Goal: Task Accomplishment & Management: Use online tool/utility

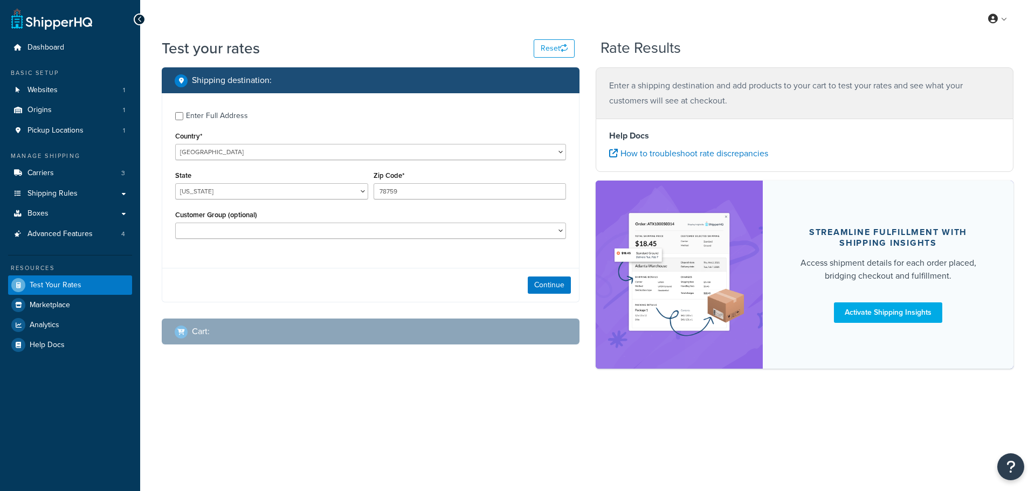
select select "[GEOGRAPHIC_DATA]"
click at [181, 119] on input "Enter Full Address" at bounding box center [179, 116] width 8 height 8
checkbox input "true"
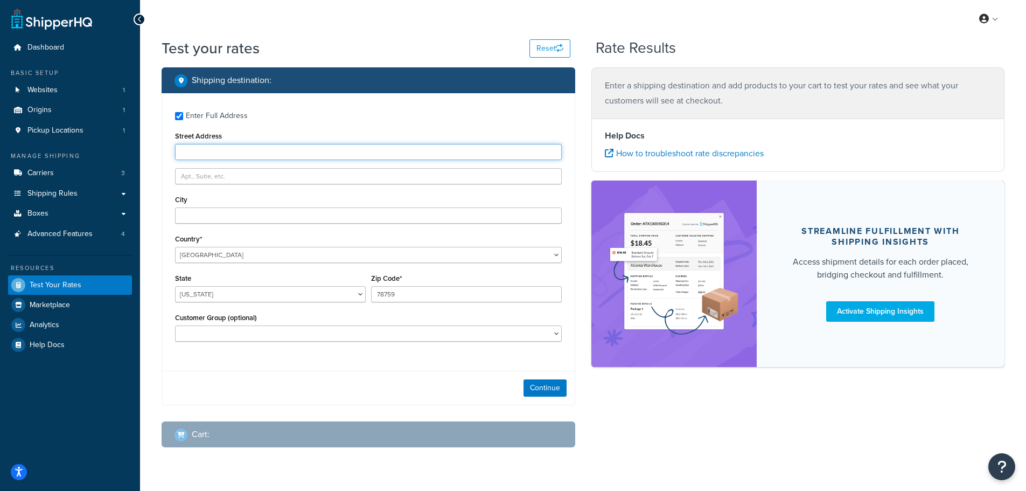
click at [193, 151] on input "Street Address" at bounding box center [368, 152] width 387 height 16
type input "[STREET_ADDRESS]"
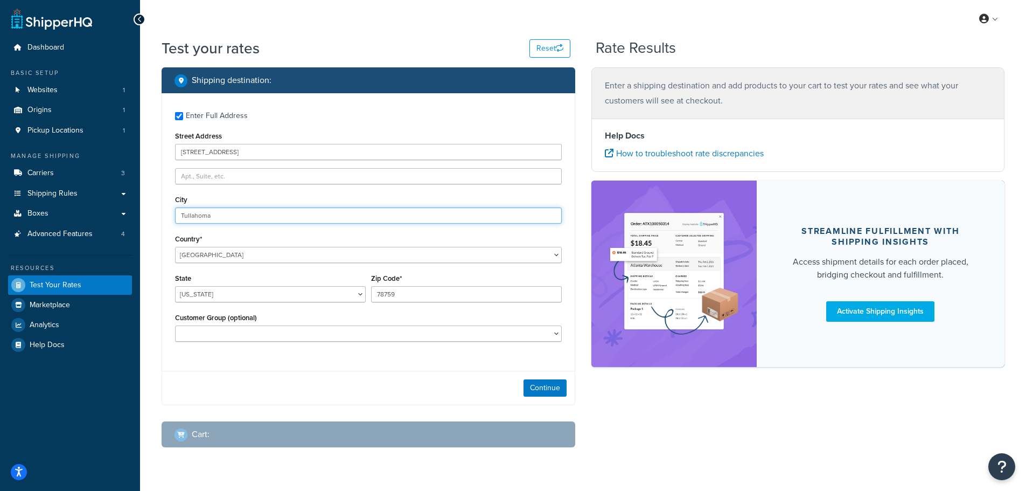
type input "Tullahoma"
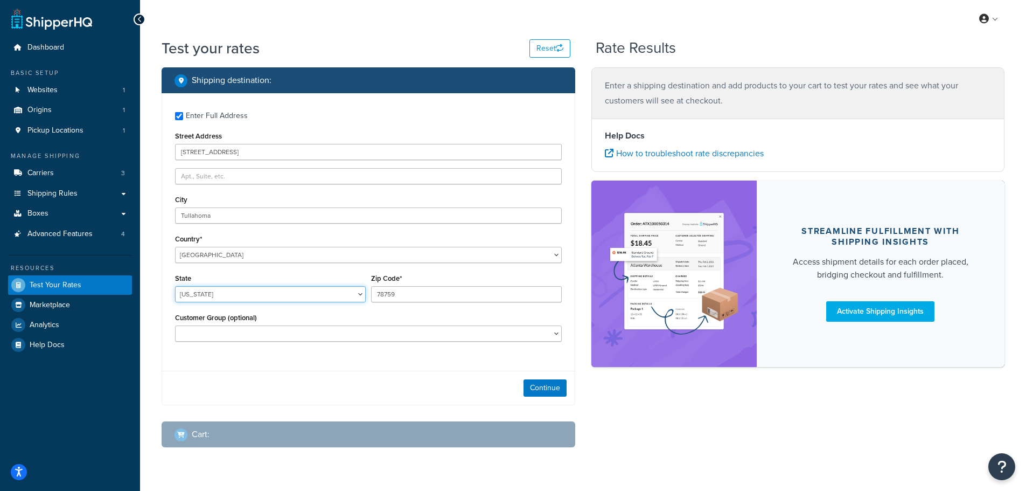
select select "TN"
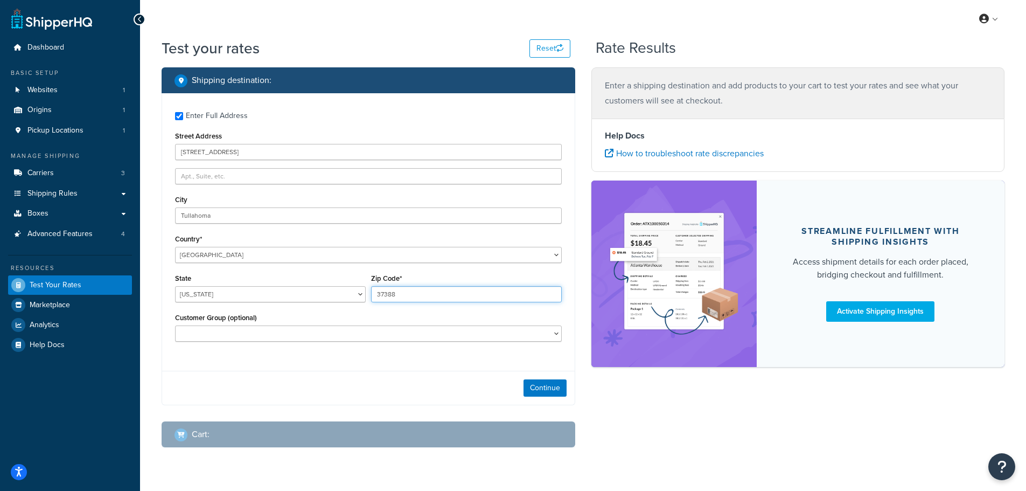
type input "37388"
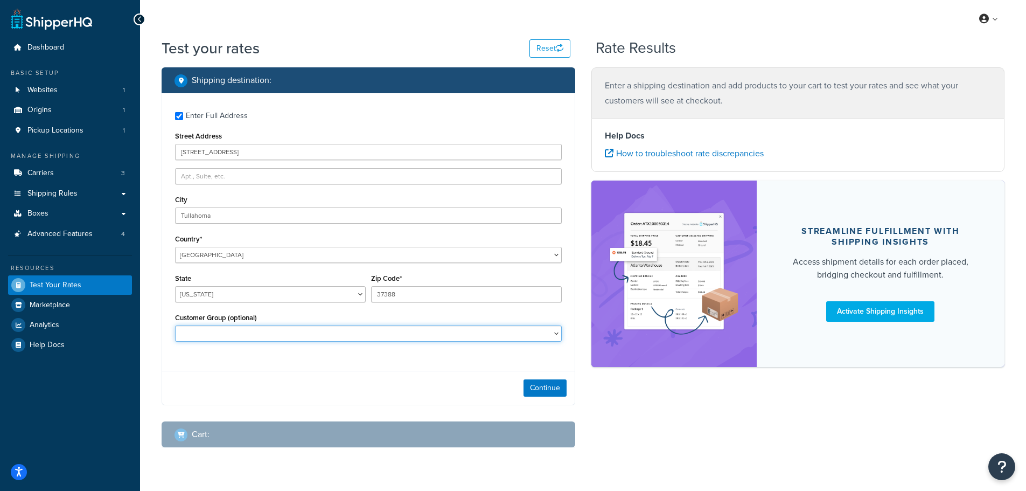
click at [435, 336] on select "CM-1236 Tier: WPD_learn CM-1236 Tier: WPD_pro CM-1236 Tier:WPD_pro CM-1717 Tier…" at bounding box center [368, 333] width 387 height 16
select select "CM-1236 Tier: WPD_pro"
click at [175, 325] on select "CM-1236 Tier: WPD_learn CM-1236 Tier: WPD_pro CM-1236 Tier:WPD_pro CM-1717 Tier…" at bounding box center [368, 333] width 387 height 16
click at [536, 388] on button "Continue" at bounding box center [545, 387] width 43 height 17
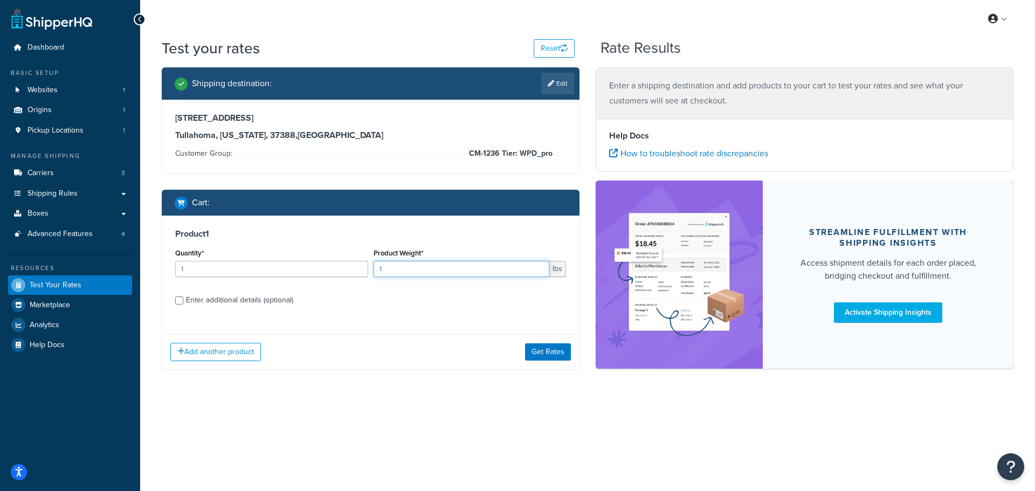
drag, startPoint x: 390, startPoint y: 272, endPoint x: 352, endPoint y: 267, distance: 38.0
click at [352, 267] on div "Quantity* 1 Product Weight* 1 lbs" at bounding box center [370, 265] width 396 height 39
type input "3"
click at [547, 349] on button "Get Rates" at bounding box center [548, 351] width 46 height 17
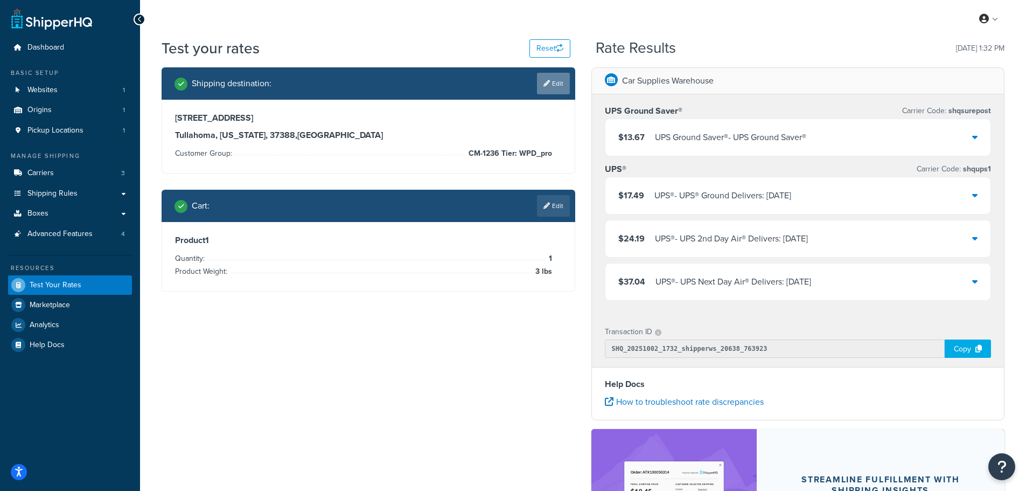
click at [550, 85] on link "Edit" at bounding box center [553, 84] width 33 height 22
select select "TN"
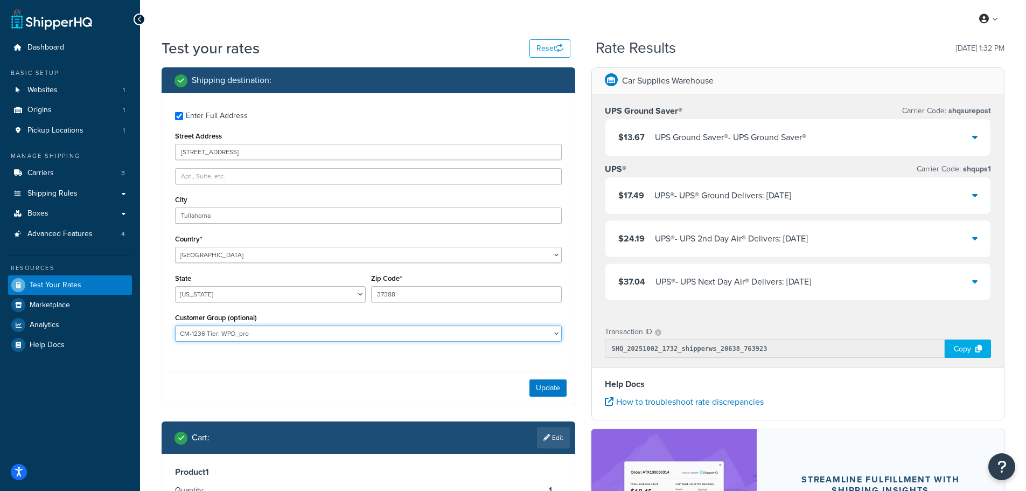
click at [401, 331] on select "CM-1236 Tier: WPD_learn CM-1236 Tier: WPD_pro CM-1236 Tier:WPD_pro CM-1717 Tier…" at bounding box center [368, 333] width 387 height 16
select select "Not Logged in"
click at [175, 325] on select "CM-1236 Tier: WPD_learn CM-1236 Tier: WPD_pro CM-1236 Tier:WPD_pro CM-1717 Tier…" at bounding box center [368, 333] width 387 height 16
click at [539, 384] on button "Update" at bounding box center [548, 387] width 37 height 17
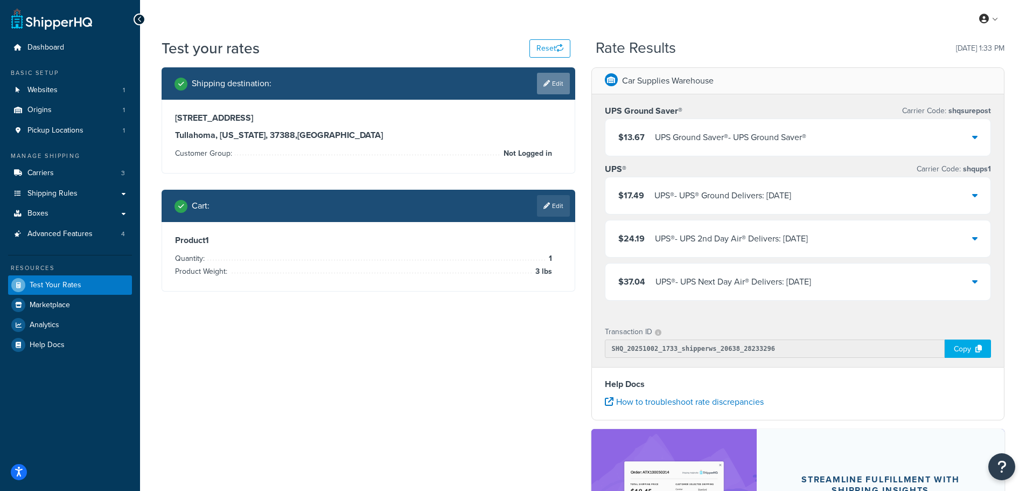
click at [549, 86] on link "Edit" at bounding box center [553, 84] width 33 height 22
select select "TN"
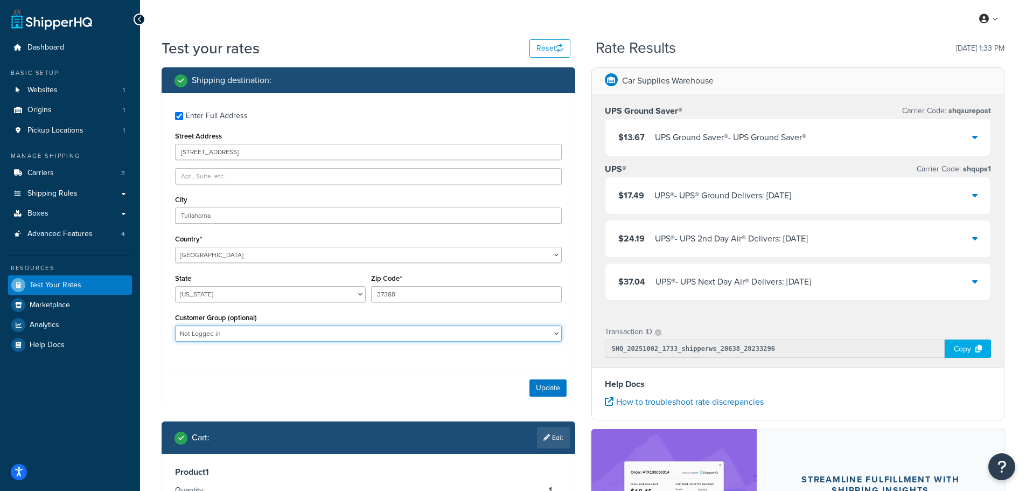
click at [338, 335] on select "CM-1236 Tier: WPD_learn CM-1236 Tier: WPD_pro CM-1236 Tier:WPD_pro CM-1717 Tier…" at bounding box center [368, 333] width 387 height 16
select select "CM-1236 Tier: WPD_pro"
click at [175, 325] on select "CM-1236 Tier: WPD_learn CM-1236 Tier: WPD_pro CM-1236 Tier:WPD_pro CM-1717 Tier…" at bounding box center [368, 333] width 387 height 16
click at [543, 383] on button "Update" at bounding box center [548, 387] width 37 height 17
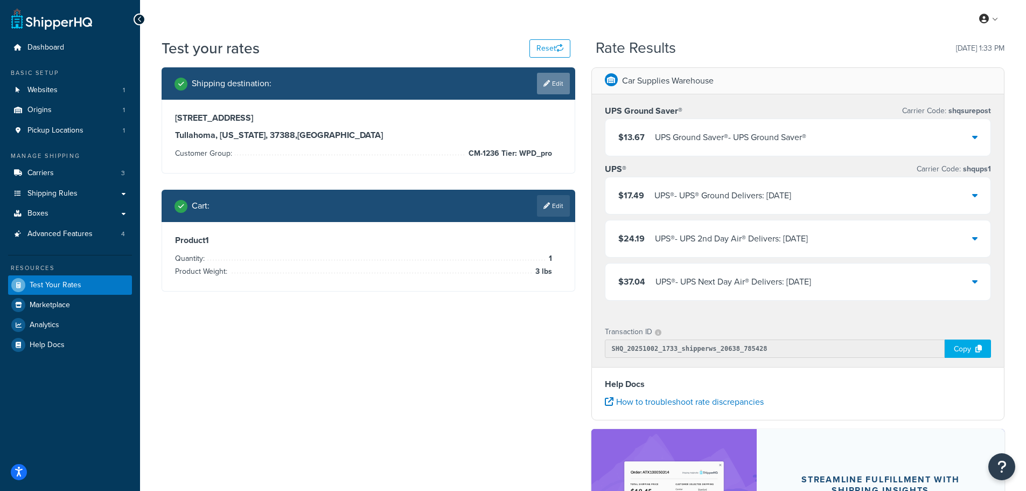
click at [549, 85] on link "Edit" at bounding box center [553, 84] width 33 height 22
select select "TN"
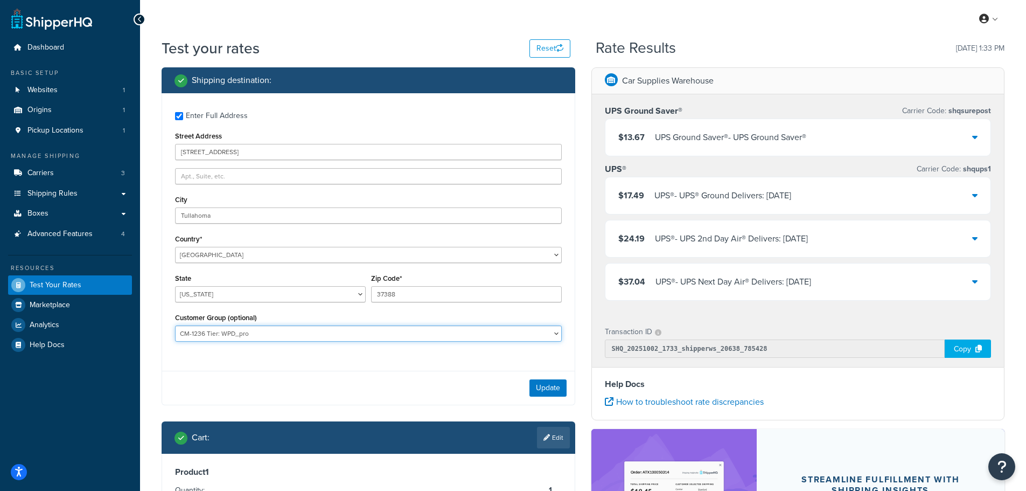
click at [395, 334] on select "CM-1236 Tier: WPD_learn CM-1236 Tier: WPD_pro CM-1236 Tier:WPD_pro CM-1717 Tier…" at bounding box center [368, 333] width 387 height 16
select select "CM-1717 Tier: WPD_pro"
click at [175, 325] on select "CM-1236 Tier: WPD_learn CM-1236 Tier: WPD_pro CM-1236 Tier:WPD_pro CM-1717 Tier…" at bounding box center [368, 333] width 387 height 16
click at [542, 387] on button "Update" at bounding box center [548, 387] width 37 height 17
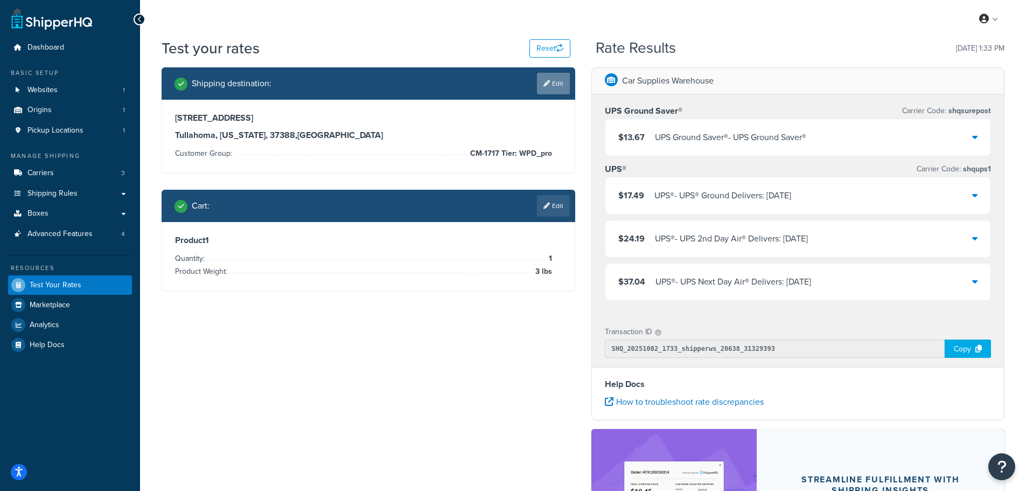
click at [554, 91] on link "Edit" at bounding box center [553, 84] width 33 height 22
select select "TN"
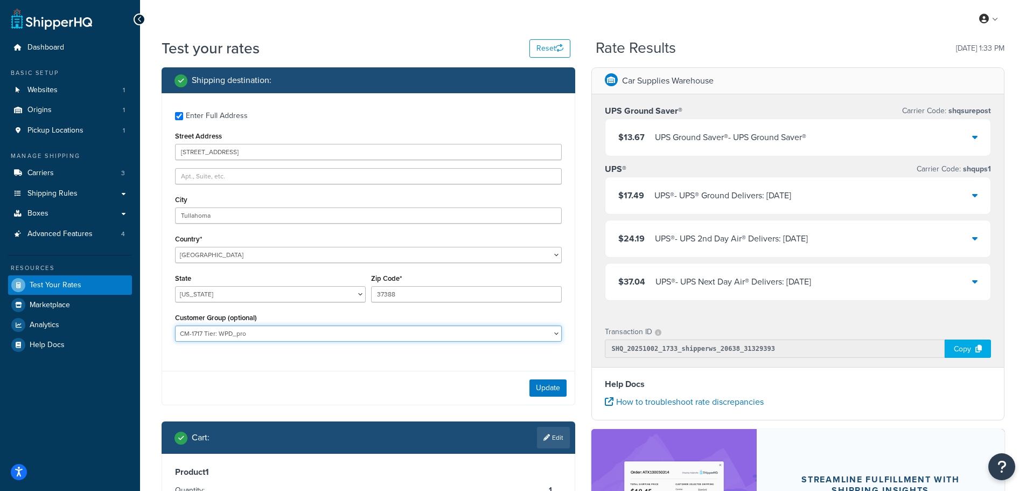
click at [384, 329] on select "CM-1236 Tier: WPD_learn CM-1236 Tier: WPD_pro CM-1236 Tier:WPD_pro CM-1717 Tier…" at bounding box center [368, 333] width 387 height 16
select select "CM-1236 Tier:WPD_pro"
click at [175, 325] on select "CM-1236 Tier: WPD_learn CM-1236 Tier: WPD_pro CM-1236 Tier:WPD_pro CM-1717 Tier…" at bounding box center [368, 333] width 387 height 16
click at [536, 387] on button "Update" at bounding box center [548, 387] width 37 height 17
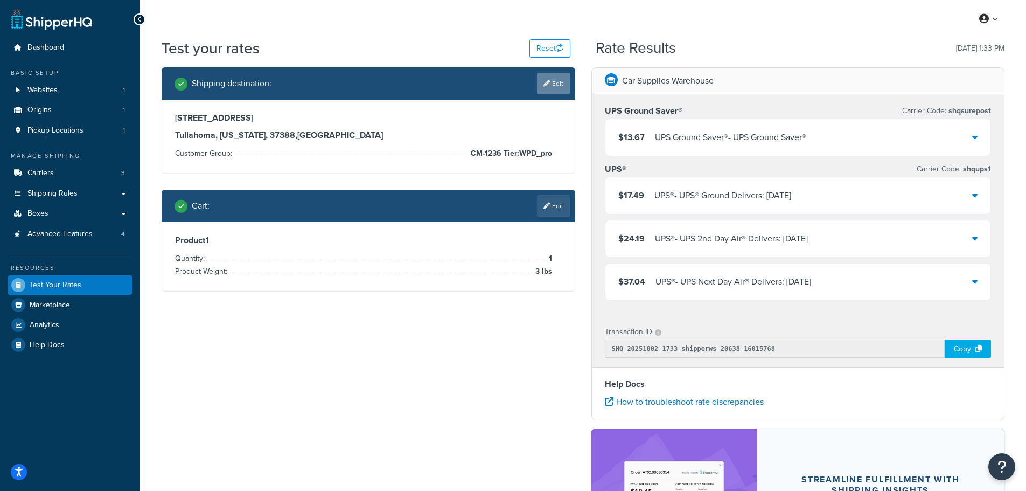
click at [554, 83] on link "Edit" at bounding box center [553, 84] width 33 height 22
select select "TN"
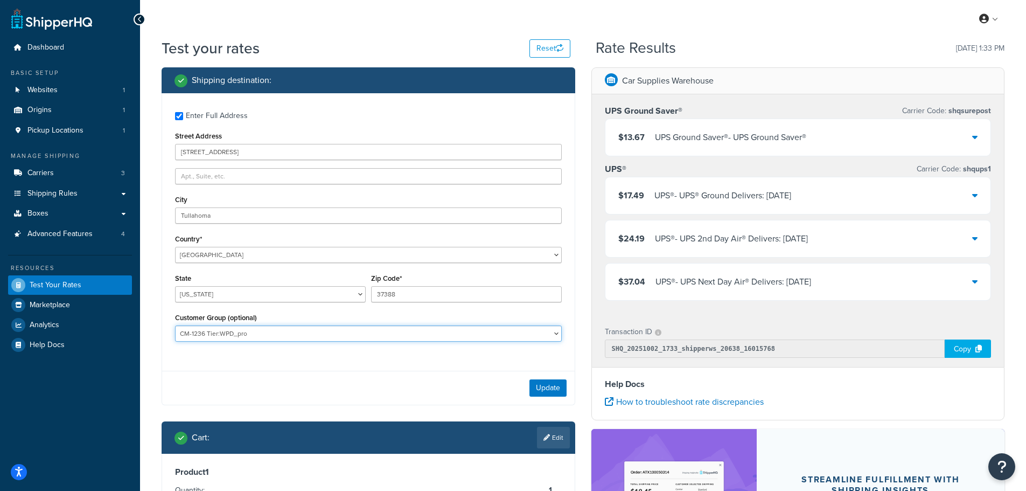
click at [393, 337] on select "CM-1236 Tier: WPD_learn CM-1236 Tier: WPD_pro CM-1236 Tier:WPD_pro CM-1717 Tier…" at bounding box center [368, 333] width 387 height 16
select select "CM-1236 Tier: WPD_pro"
click at [175, 325] on select "CM-1236 Tier: WPD_learn CM-1236 Tier: WPD_pro CM-1236 Tier:WPD_pro CM-1717 Tier…" at bounding box center [368, 333] width 387 height 16
click at [539, 386] on button "Update" at bounding box center [548, 387] width 37 height 17
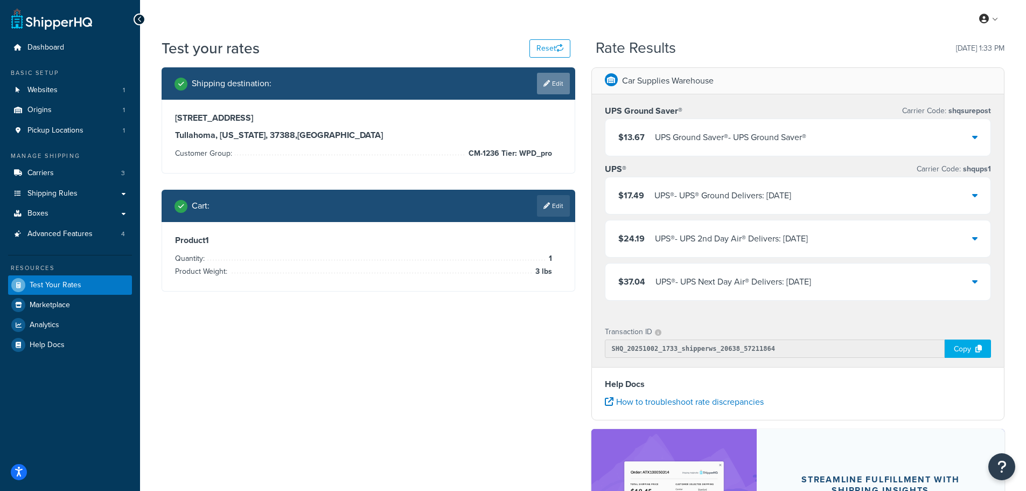
click at [550, 84] on link "Edit" at bounding box center [553, 84] width 33 height 22
select select "TN"
select select "CM-1236 Tier: WPD_pro"
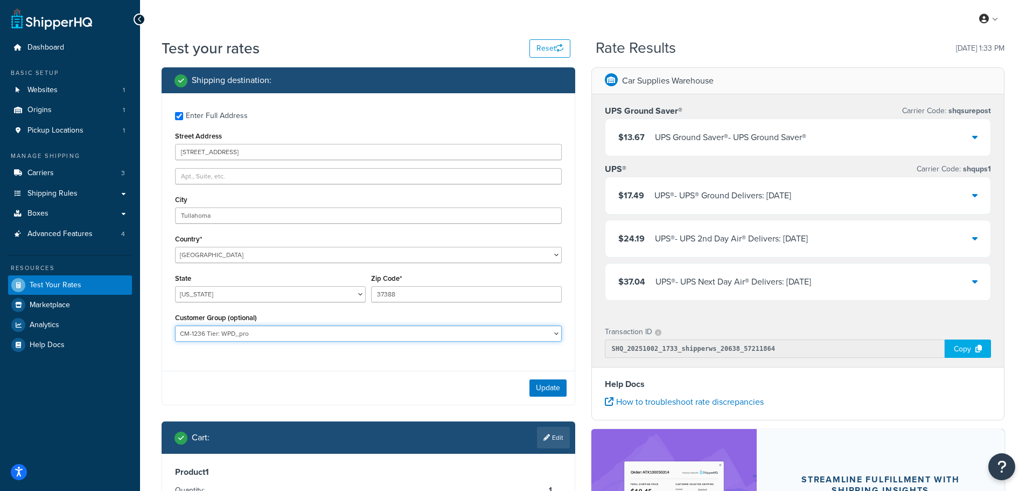
click at [368, 331] on select "CM-1236 Tier: WPD_learn CM-1236 Tier: WPD_pro CM-1236 Tier:WPD_pro CM-1717 Tier…" at bounding box center [368, 333] width 387 height 16
click at [281, 361] on div "Enter Full Address Street Address [STREET_ADDRESS] [GEOGRAPHIC_DATA] [GEOGRAPHI…" at bounding box center [368, 227] width 413 height 269
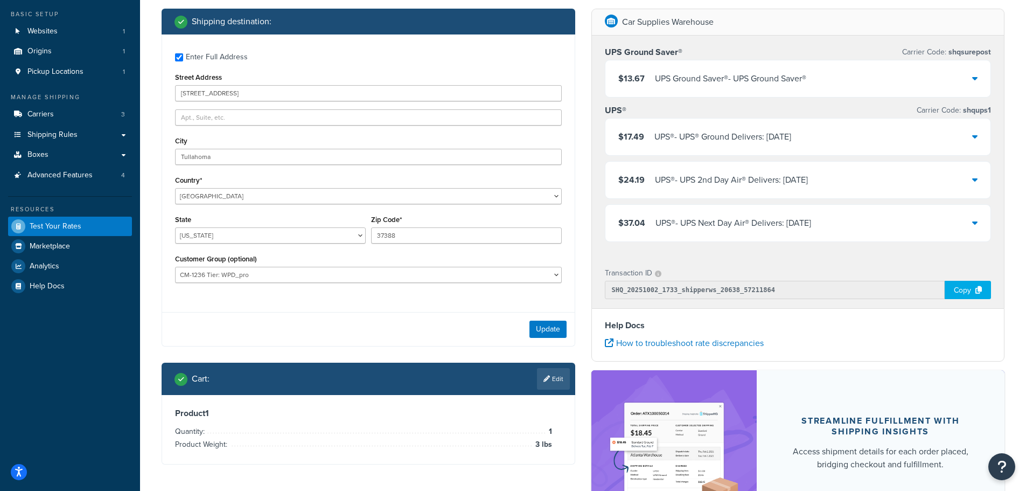
scroll to position [162, 0]
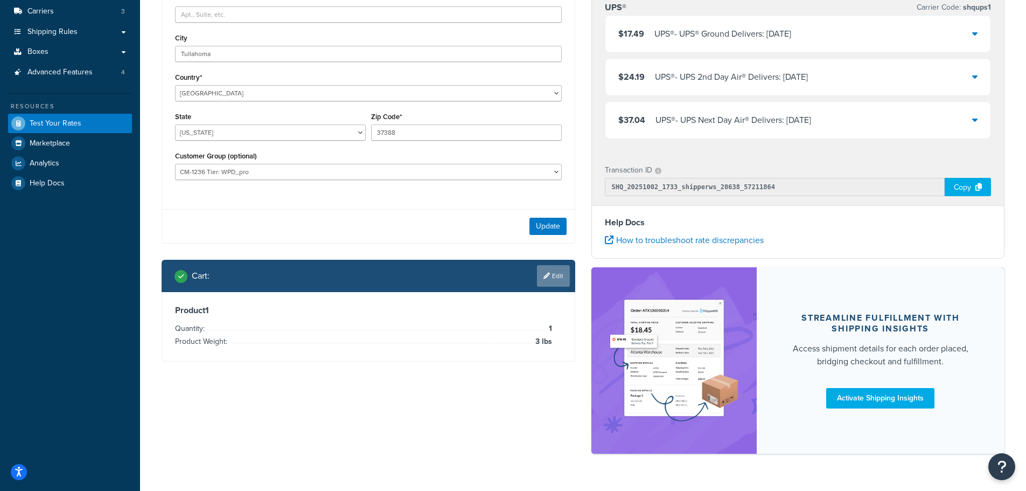
click at [556, 271] on link "Edit" at bounding box center [553, 276] width 33 height 22
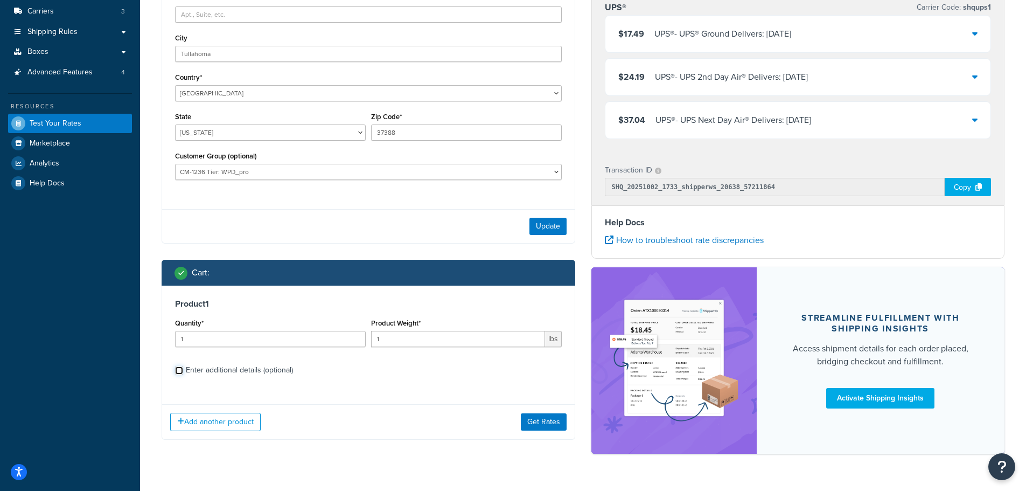
click at [179, 371] on input "Enter additional details (optional)" at bounding box center [179, 370] width 8 height 8
checkbox input "true"
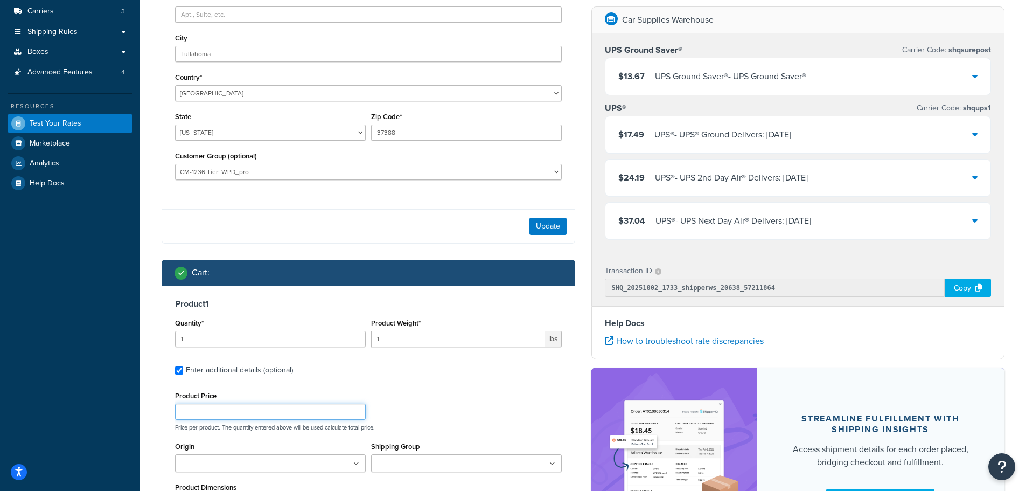
click at [213, 407] on input "Product Price" at bounding box center [270, 412] width 191 height 16
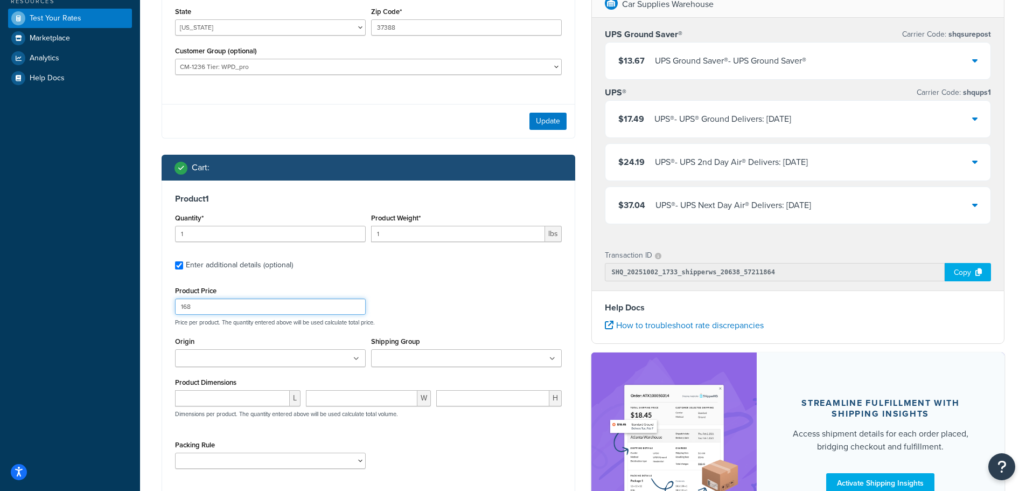
scroll to position [216, 0]
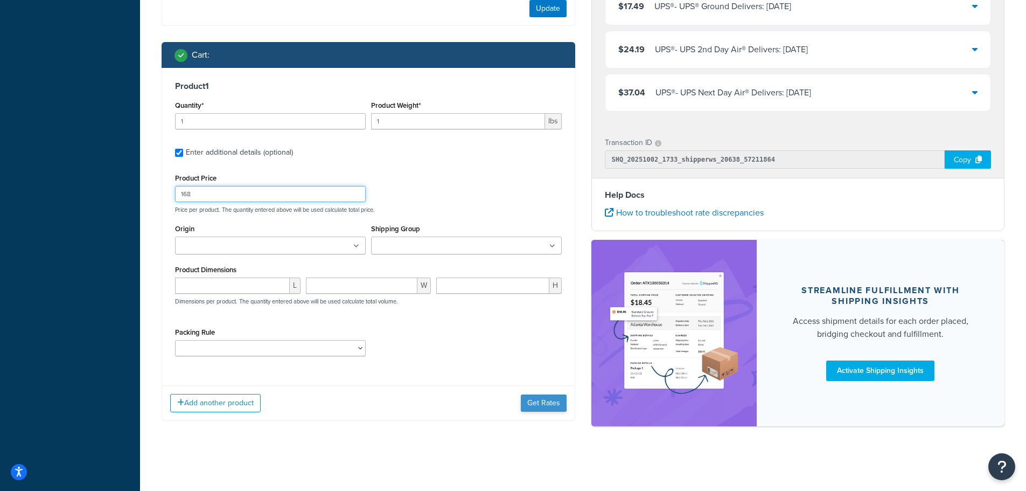
type input "168"
click at [530, 400] on button "Get Rates" at bounding box center [544, 402] width 46 height 17
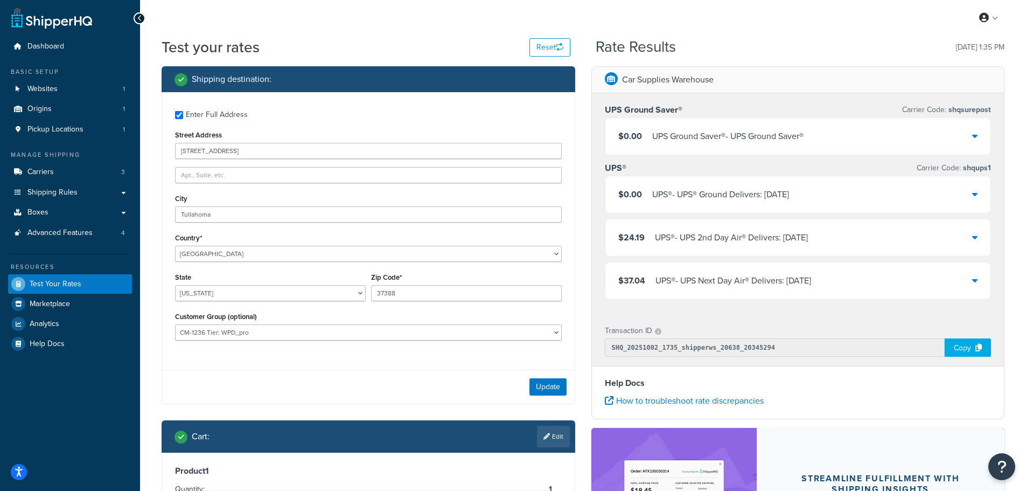
scroll to position [0, 0]
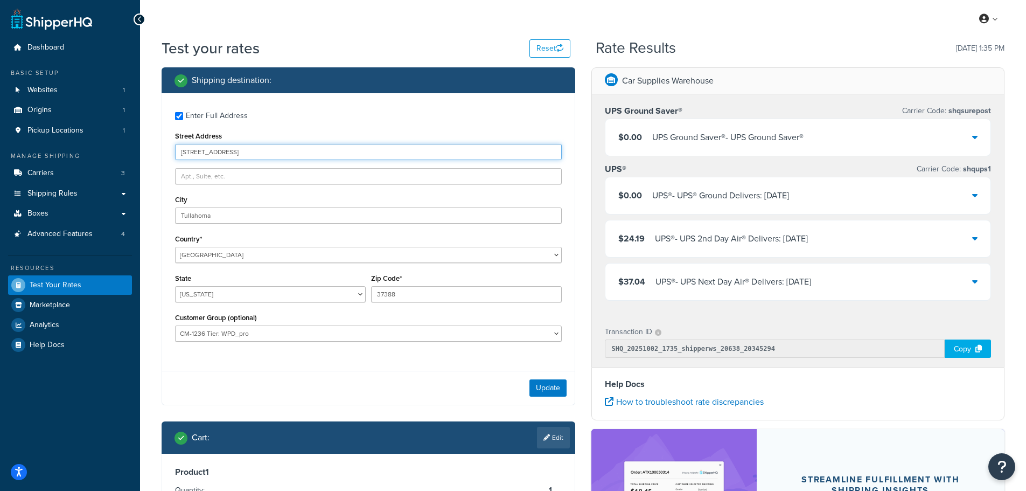
drag, startPoint x: 247, startPoint y: 151, endPoint x: 130, endPoint y: 147, distance: 117.5
click at [130, 148] on div "Dashboard Basic Setup Websites 1 Origins 1 Pickup Locations 1 Manage Shipping C…" at bounding box center [513, 340] width 1026 height 680
type input "[STREET_ADDRESS][PERSON_NAME]"
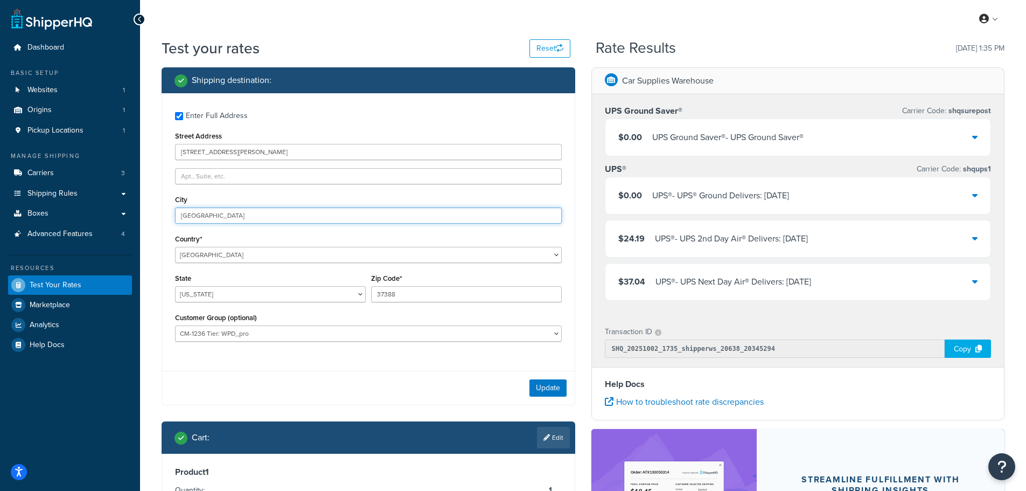
type input "[GEOGRAPHIC_DATA]"
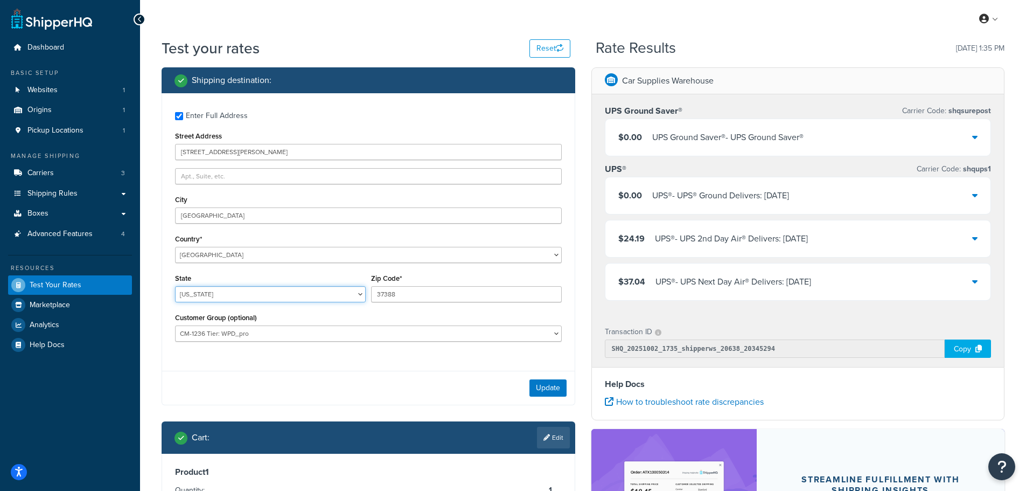
select select "IL"
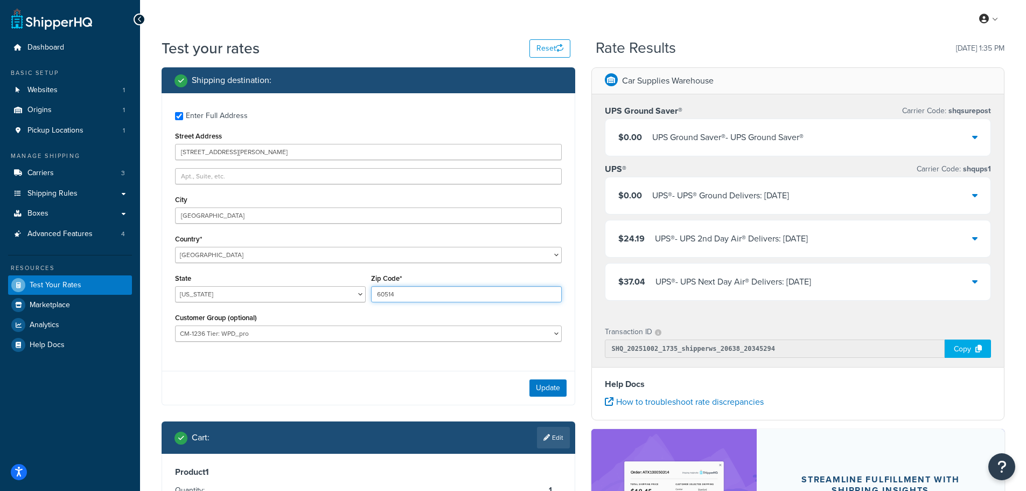
type input "60514"
click at [550, 389] on button "Update" at bounding box center [548, 387] width 37 height 17
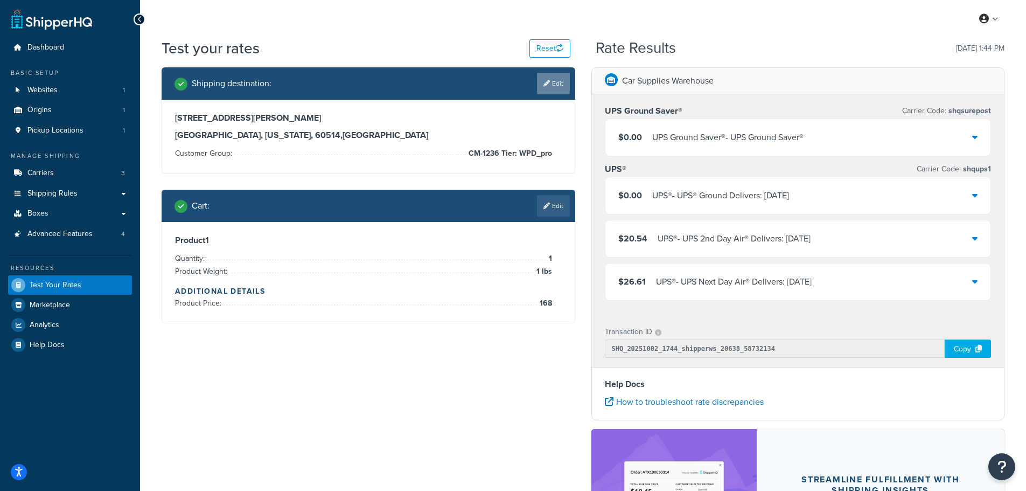
click at [556, 85] on link "Edit" at bounding box center [553, 84] width 33 height 22
select select "IL"
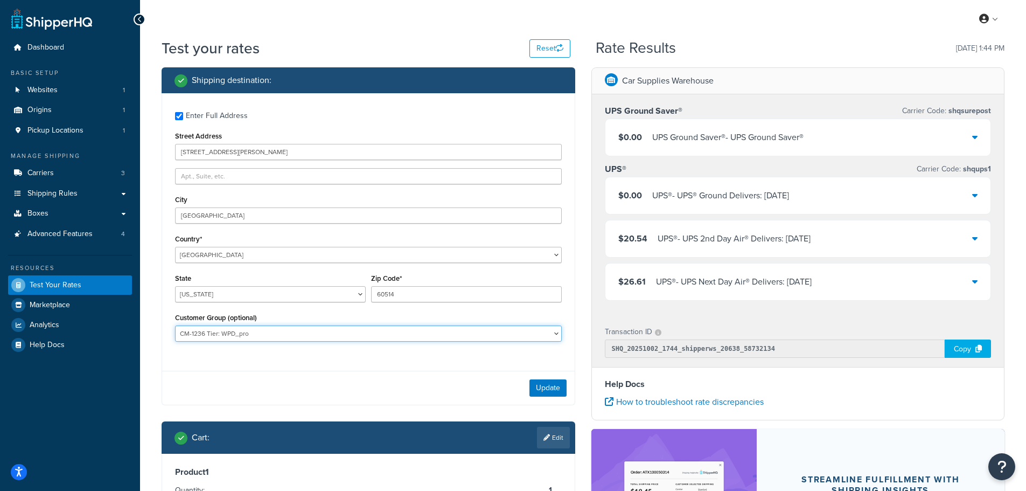
click at [287, 331] on select "CM-1236 Tier: WPD_learn CM-1236 Tier: WPD_pro CM-1236 Tier:WPD_pro CM-1717 Tier…" at bounding box center [368, 333] width 387 height 16
select select "Not Logged in"
click at [175, 325] on select "CM-1236 Tier: WPD_learn CM-1236 Tier: WPD_pro CM-1236 Tier:WPD_pro CM-1717 Tier…" at bounding box center [368, 333] width 387 height 16
click at [539, 385] on button "Update" at bounding box center [548, 387] width 37 height 17
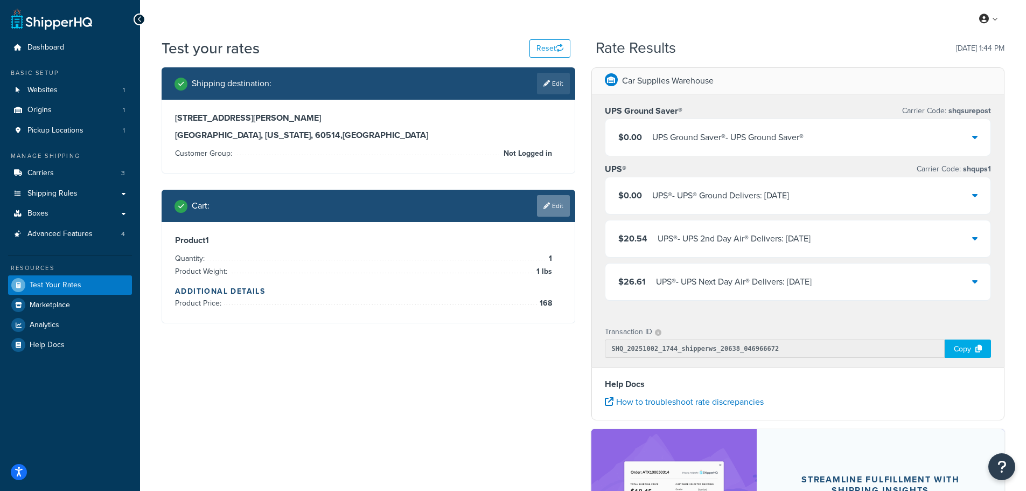
click at [553, 207] on link "Edit" at bounding box center [553, 206] width 33 height 22
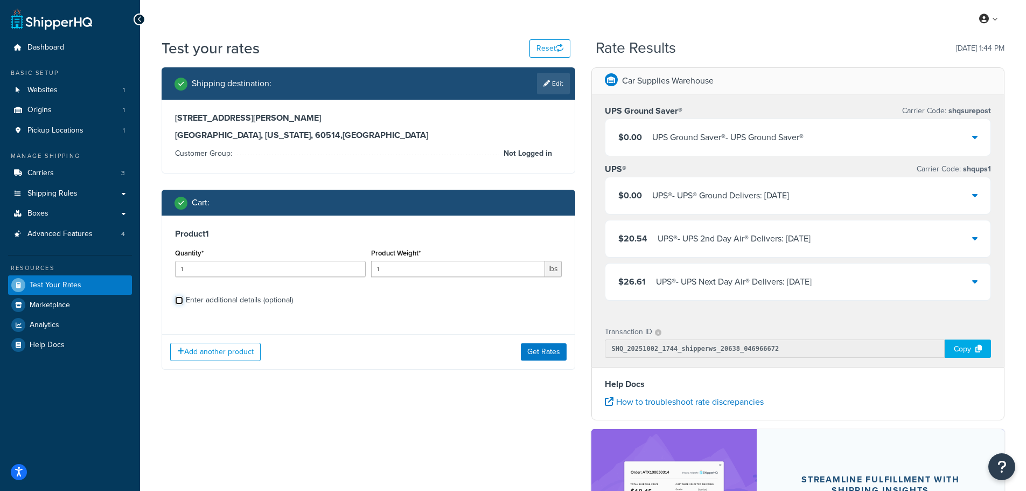
click at [176, 301] on input "Enter additional details (optional)" at bounding box center [179, 300] width 8 height 8
checkbox input "true"
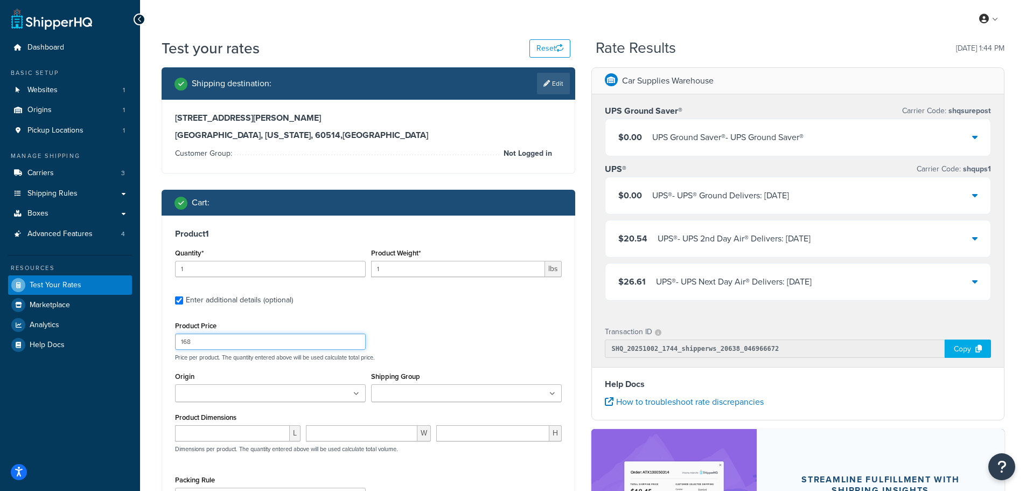
drag, startPoint x: 202, startPoint y: 342, endPoint x: 137, endPoint y: 342, distance: 64.1
click at [137, 342] on div "Dashboard Basic Setup Websites 1 Origins 1 Pickup Locations 1 Manage Shipping C…" at bounding box center [513, 340] width 1026 height 680
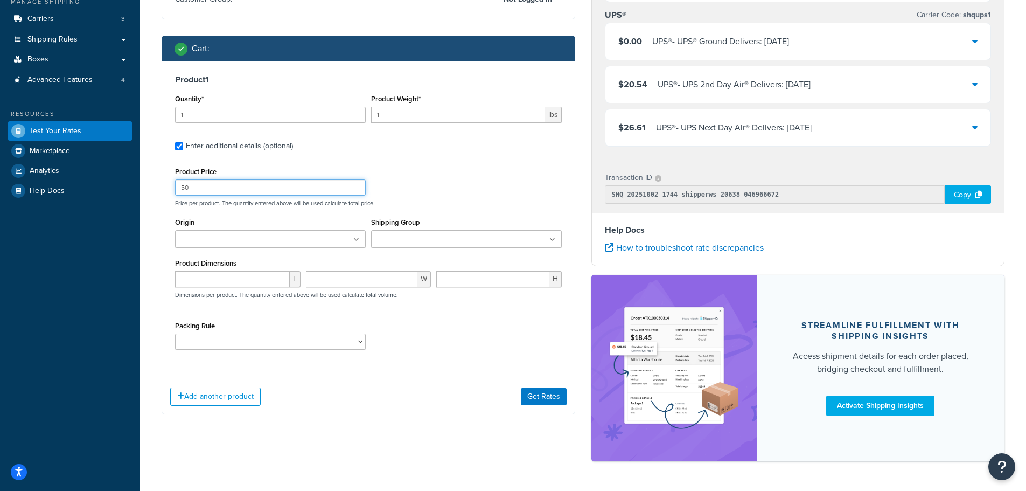
scroll to position [189, 0]
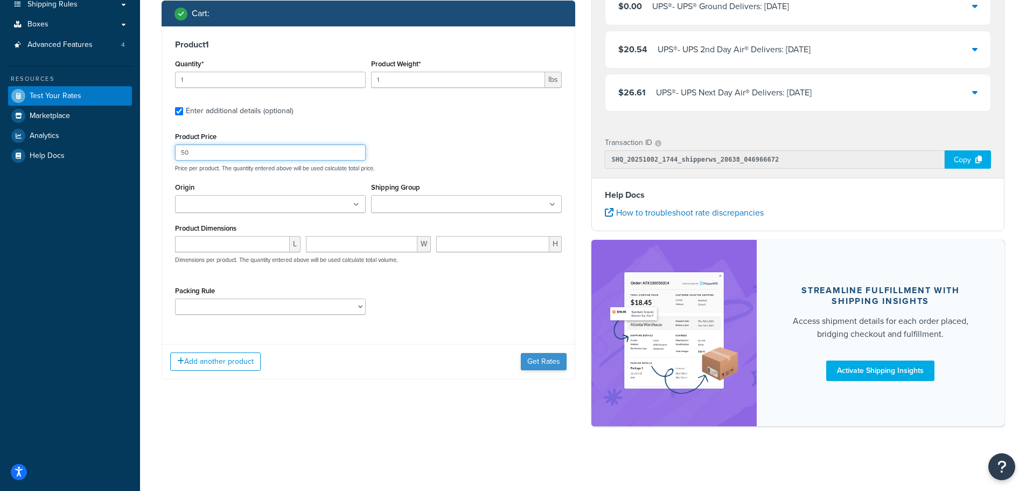
type input "50"
click at [536, 360] on button "Get Rates" at bounding box center [544, 361] width 46 height 17
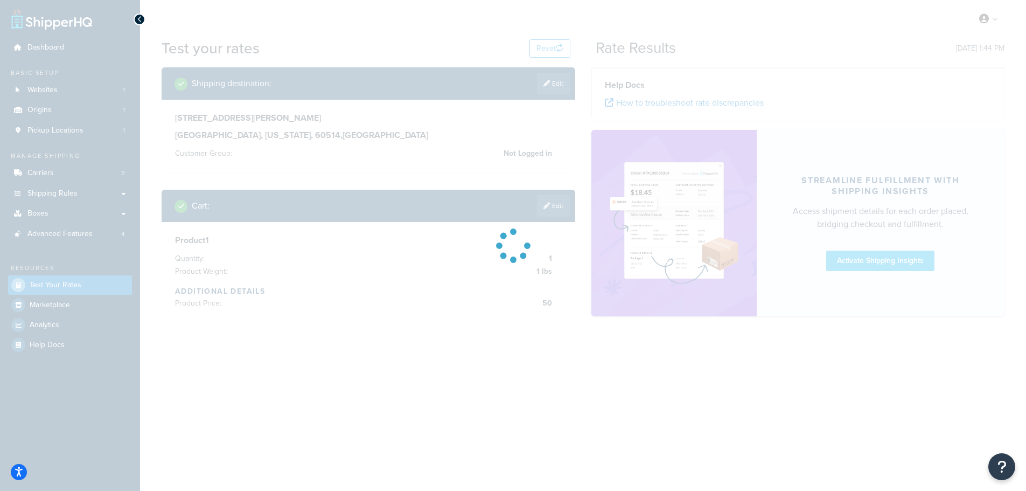
scroll to position [0, 0]
